Goal: Task Accomplishment & Management: Manage account settings

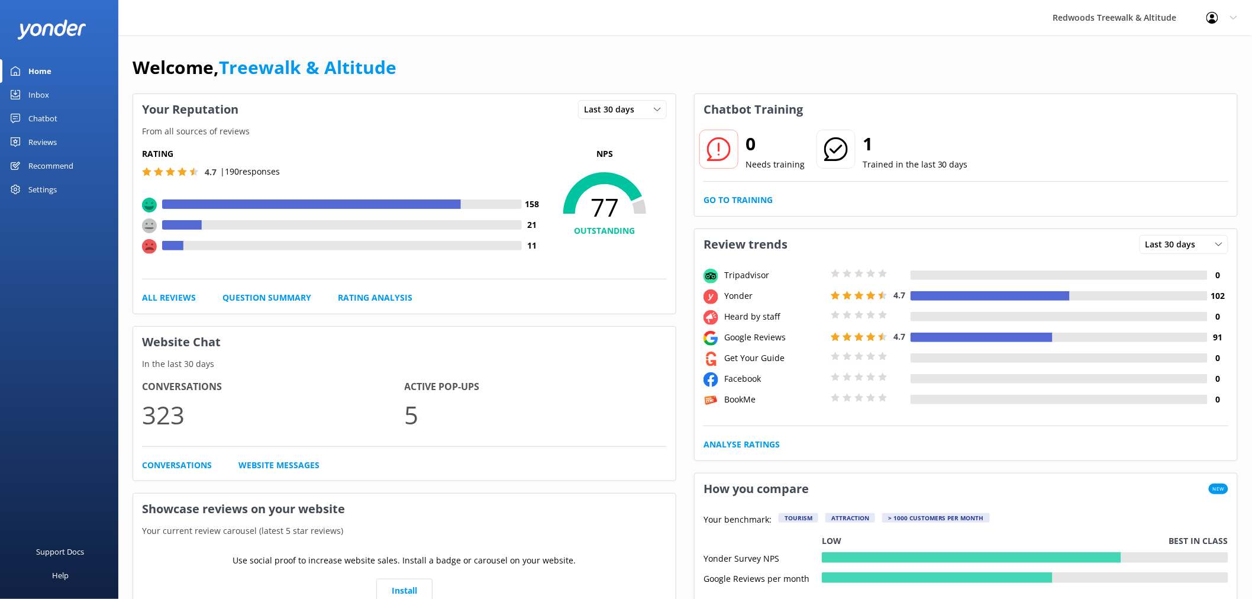
click at [61, 134] on link "Reviews" at bounding box center [59, 142] width 118 height 24
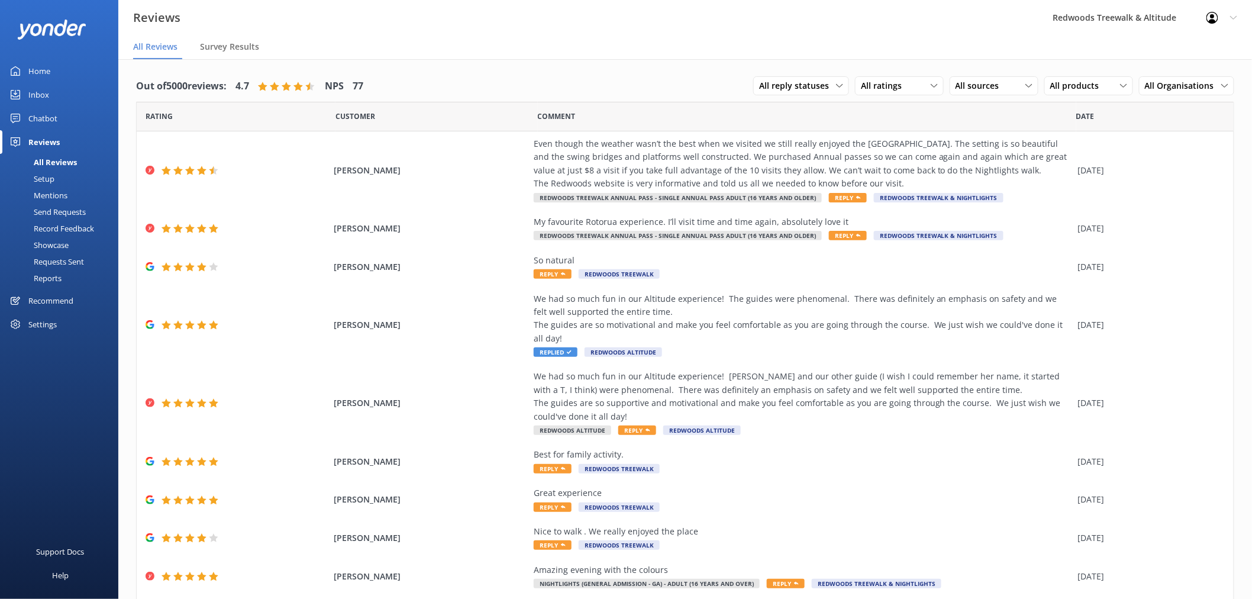
click at [79, 102] on link "Inbox" at bounding box center [59, 95] width 118 height 24
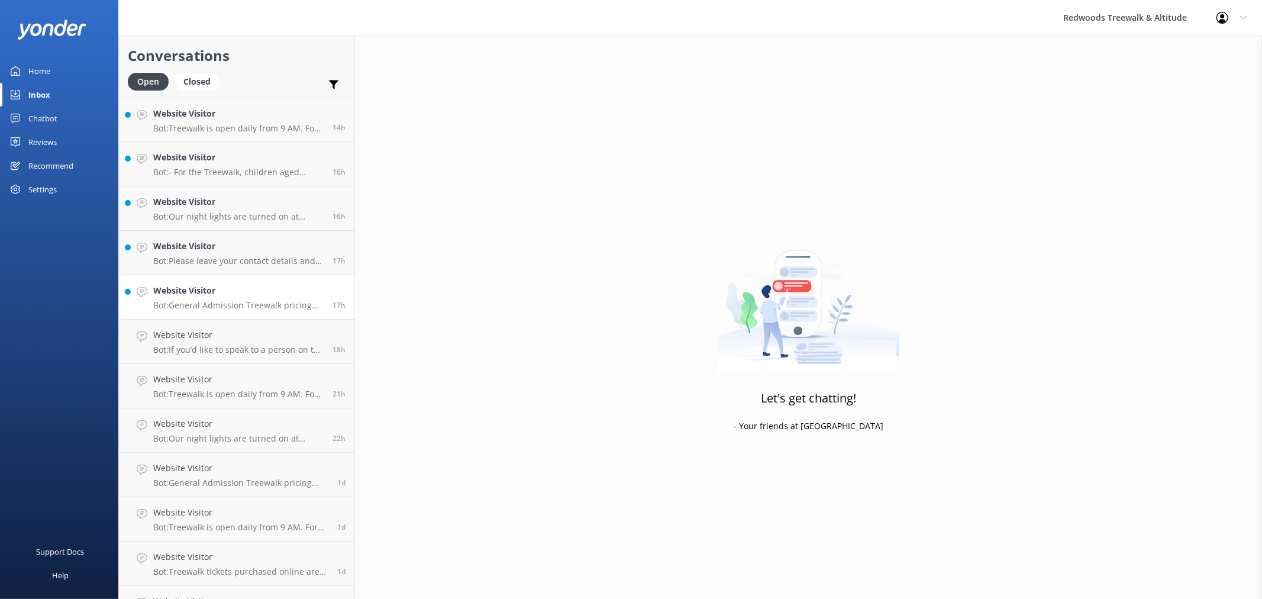
click at [215, 284] on h4 "Website Visitor" at bounding box center [238, 290] width 170 height 13
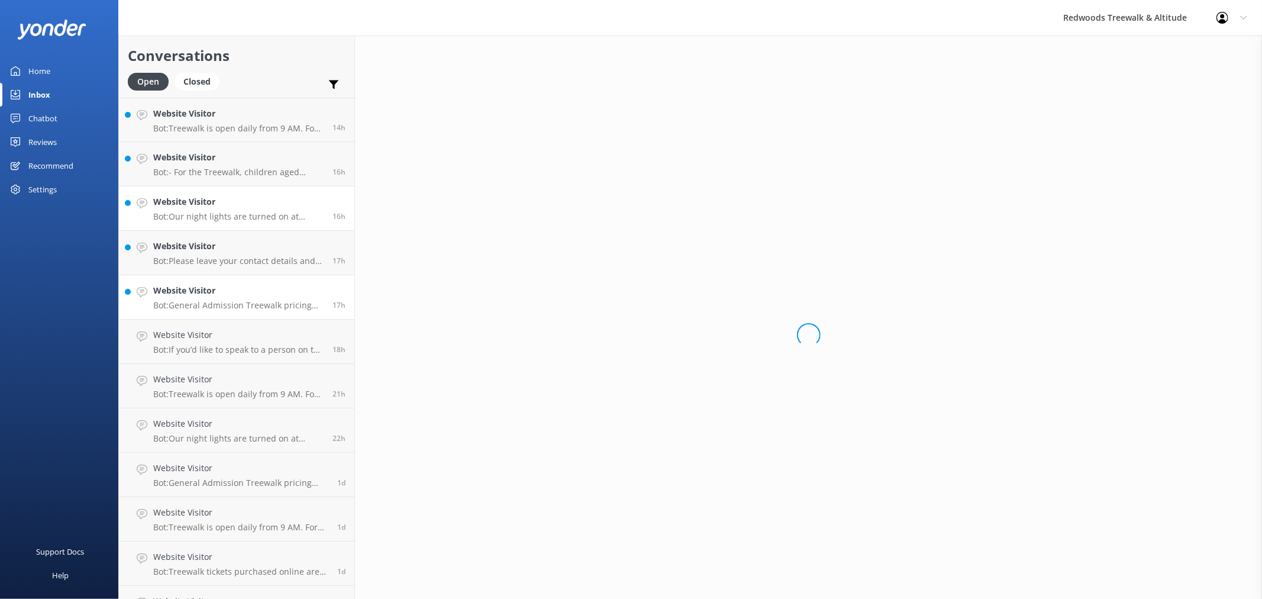
drag, startPoint x: 221, startPoint y: 256, endPoint x: 222, endPoint y: 206, distance: 49.7
click at [221, 255] on div "Website Visitor Bot: Please leave your contact details and any other informatio…" at bounding box center [238, 253] width 170 height 26
click at [222, 202] on h4 "Website Visitor" at bounding box center [238, 201] width 170 height 13
click at [224, 147] on link "Website Visitor Bot: - For the Treewalk, children aged [DEMOGRAPHIC_DATA] years…" at bounding box center [236, 164] width 235 height 44
click at [225, 117] on h4 "Website Visitor" at bounding box center [238, 113] width 170 height 13
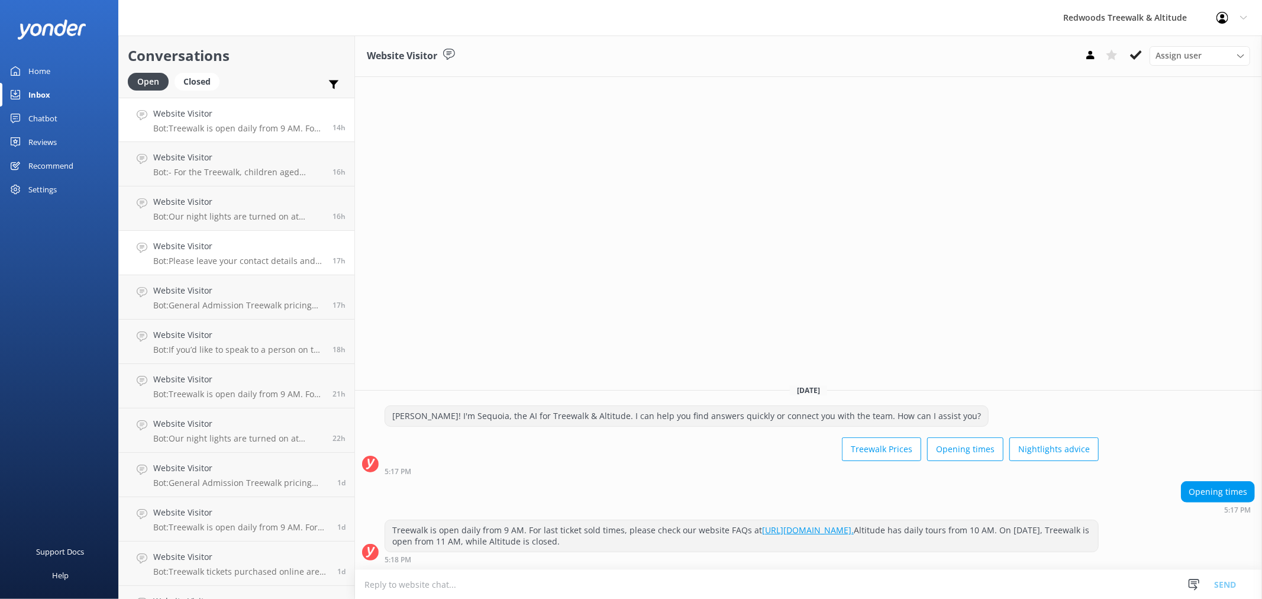
click at [208, 244] on h4 "Website Visitor" at bounding box center [238, 246] width 170 height 13
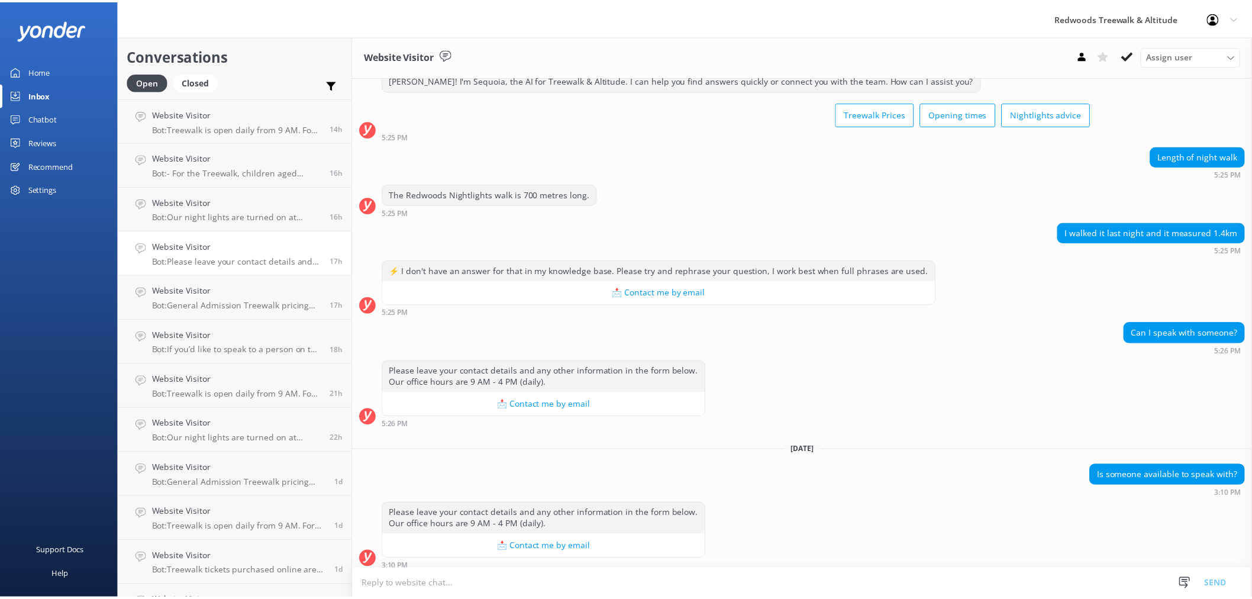
scroll to position [46, 0]
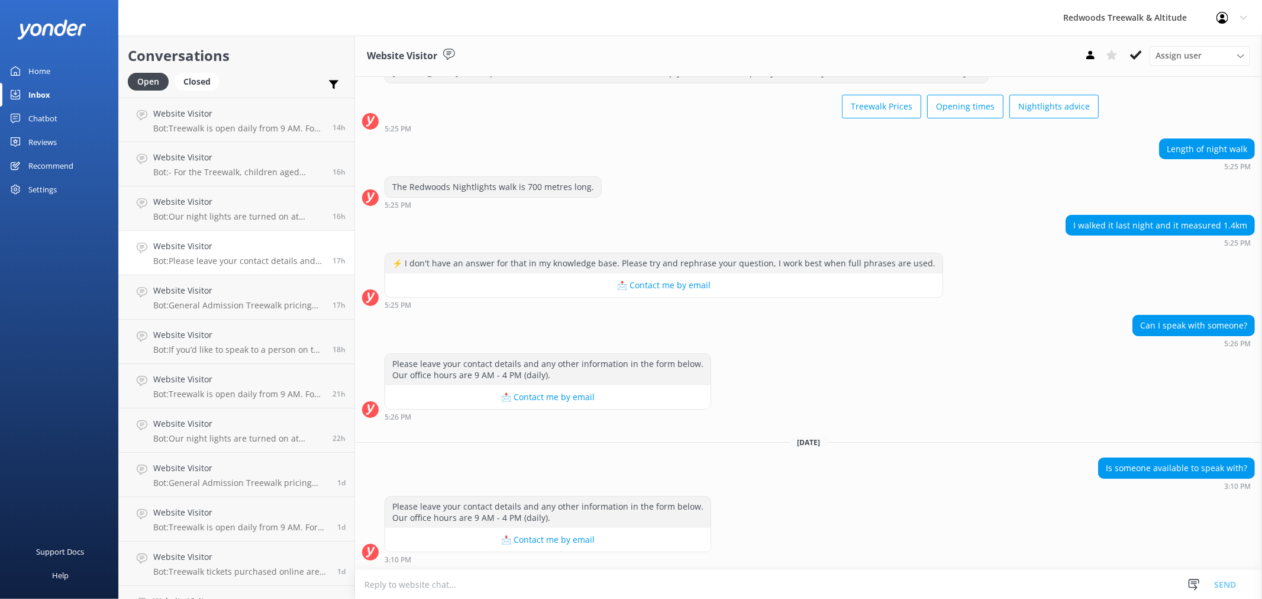
click at [55, 69] on link "Home" at bounding box center [59, 71] width 118 height 24
